Goal: Browse casually: Explore the website without a specific task or goal

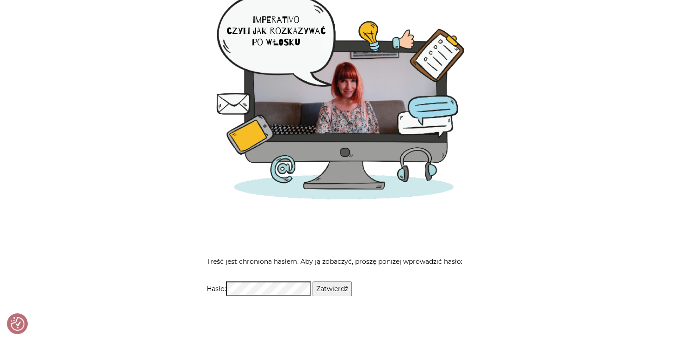
scroll to position [252, 0]
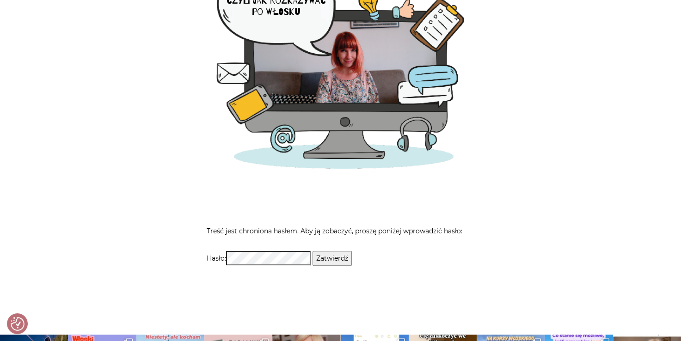
click at [262, 265] on p "Hasło: Zatwierdź" at bounding box center [341, 260] width 268 height 18
click at [312, 251] on input "Zatwierdź" at bounding box center [331, 258] width 39 height 15
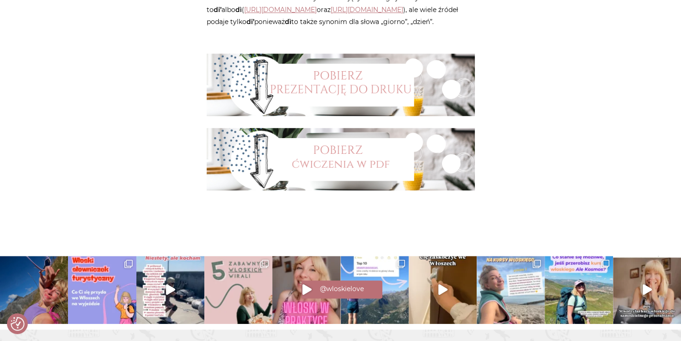
scroll to position [587, 0]
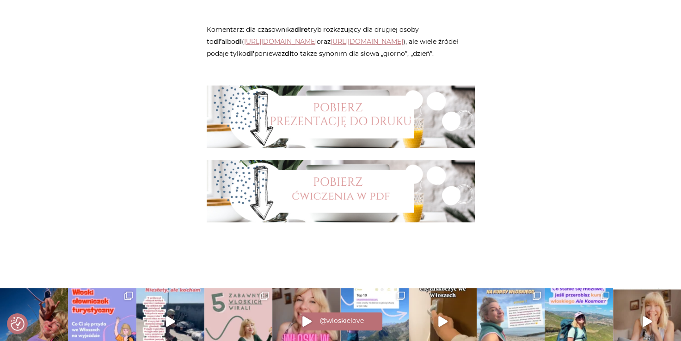
click at [336, 139] on img at bounding box center [341, 117] width 268 height 62
click at [353, 211] on img at bounding box center [341, 191] width 268 height 62
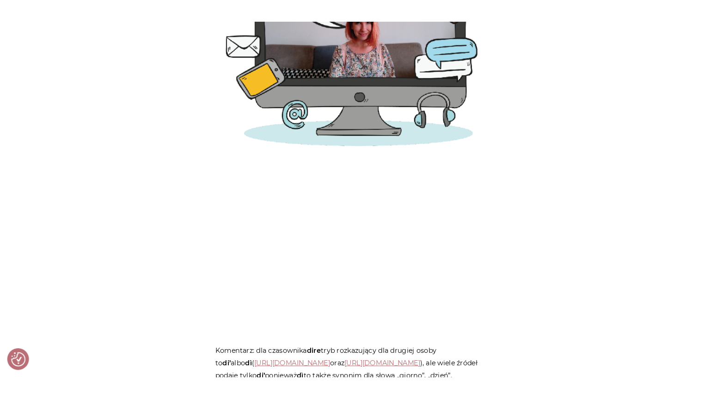
scroll to position [303, 0]
